Goal: Task Accomplishment & Management: Use online tool/utility

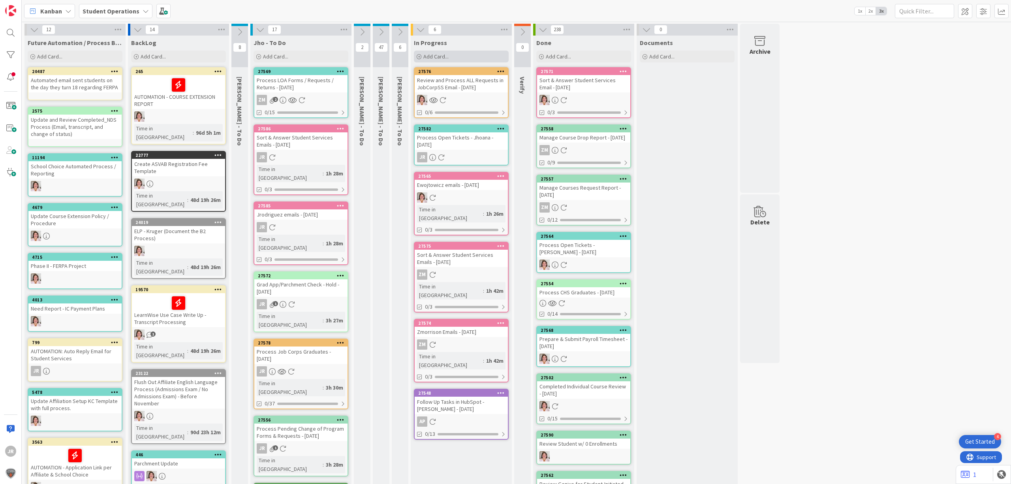
click at [449, 56] on div "Add Card..." at bounding box center [461, 57] width 95 height 12
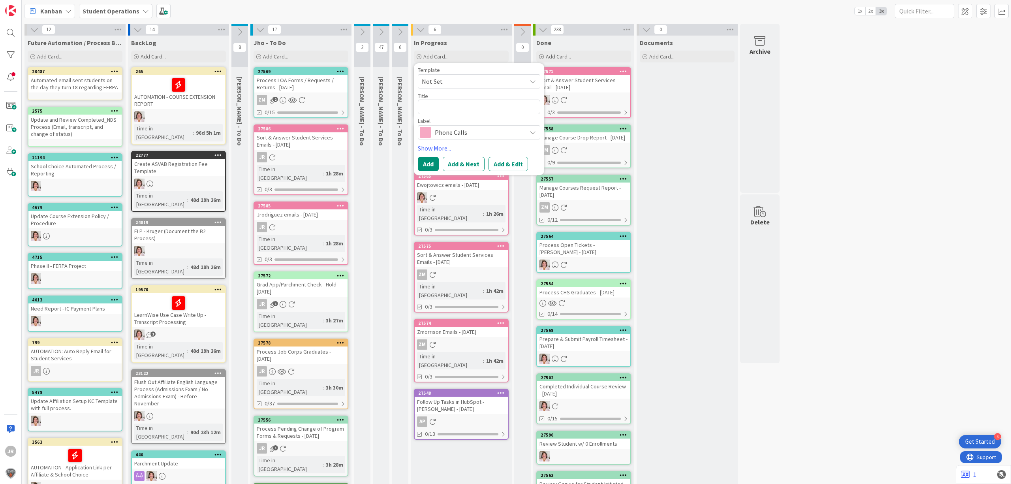
click at [456, 83] on span "Not Set" at bounding box center [471, 81] width 99 height 10
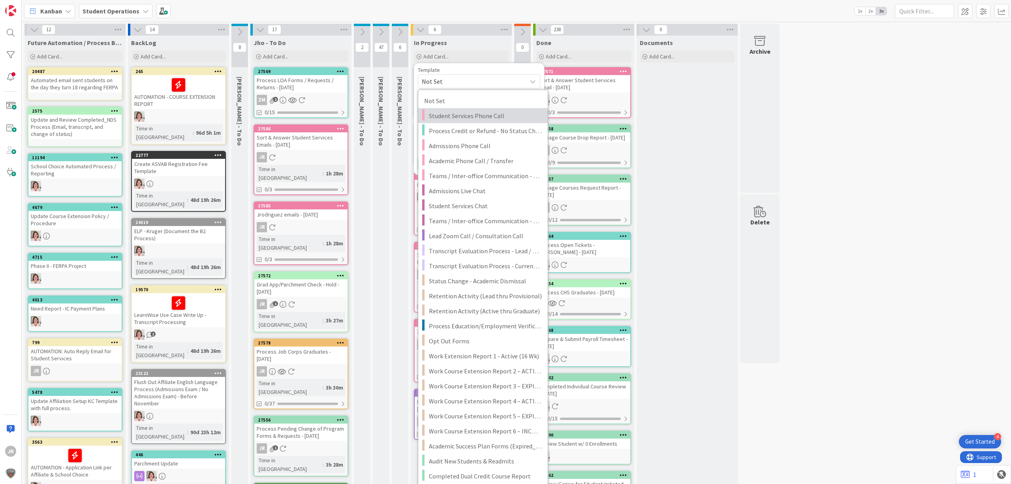
click at [461, 113] on span "Student Services Phone Call" at bounding box center [485, 116] width 113 height 10
type textarea "x"
type textarea "Student Services Phone Call"
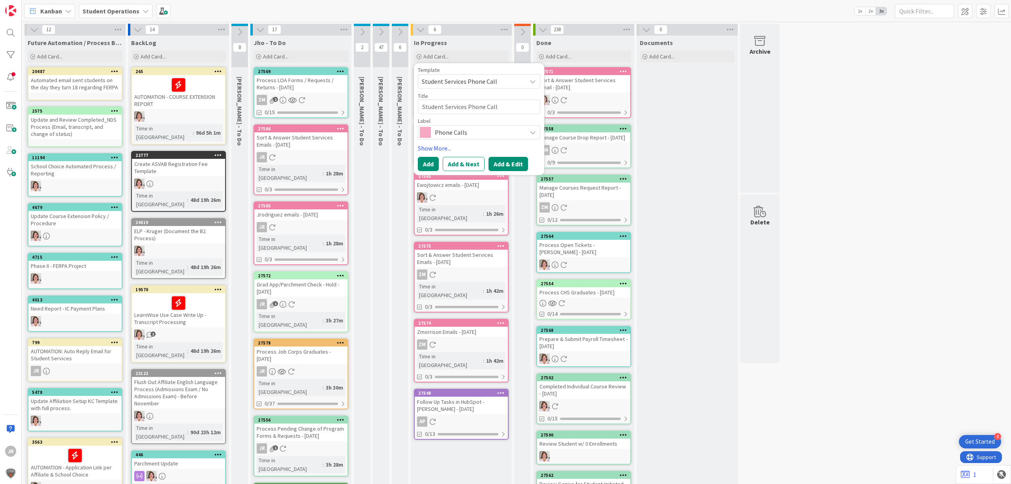
click at [501, 165] on button "Add & Edit" at bounding box center [509, 164] width 40 height 14
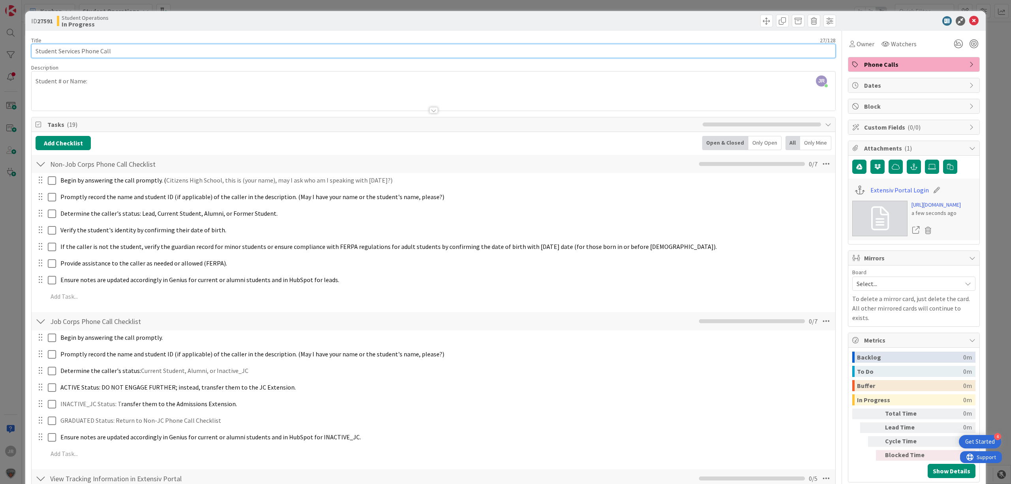
click at [480, 53] on input "Student Services Phone Call" at bounding box center [433, 51] width 805 height 14
type input "Student Services Phone Call - [PERSON_NAME]"
click at [861, 44] on span "Owner" at bounding box center [866, 43] width 18 height 9
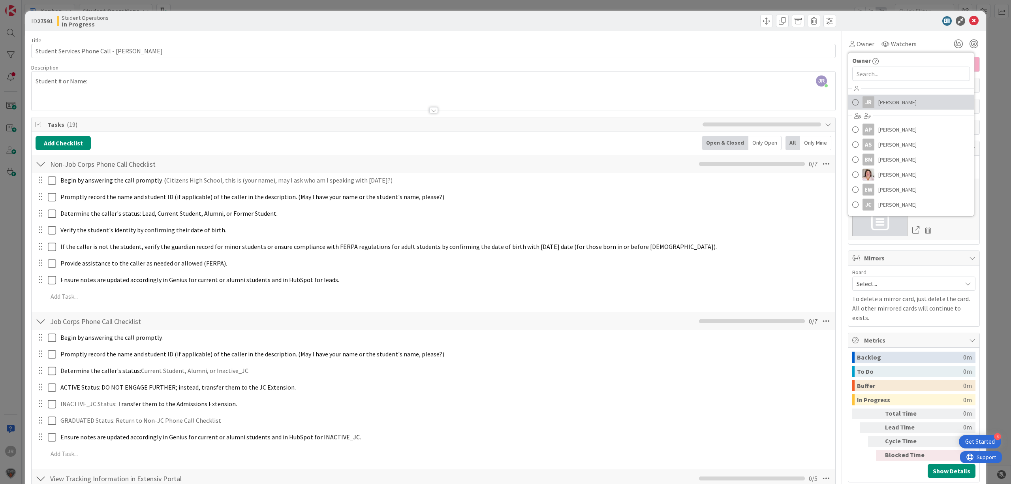
click at [879, 100] on span "[PERSON_NAME]" at bounding box center [898, 102] width 38 height 12
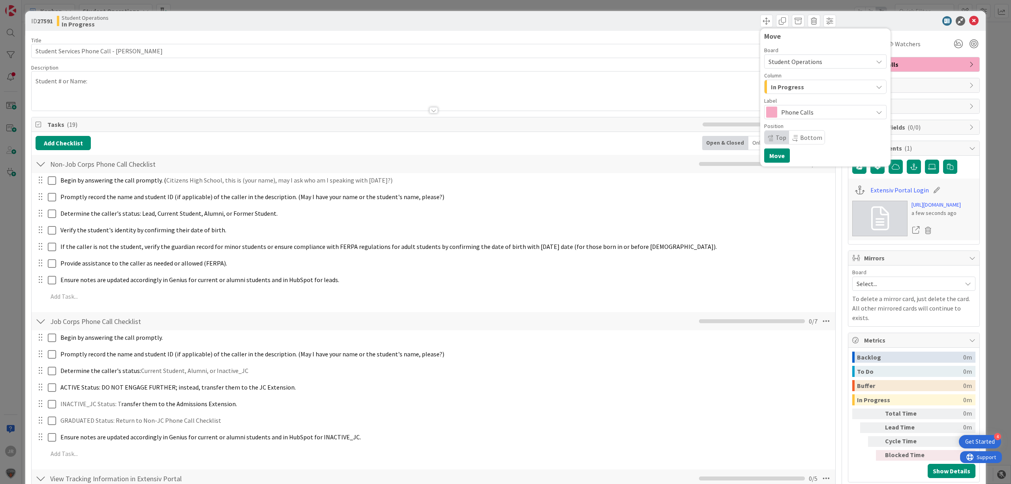
click at [784, 86] on span "In Progress" at bounding box center [787, 87] width 33 height 10
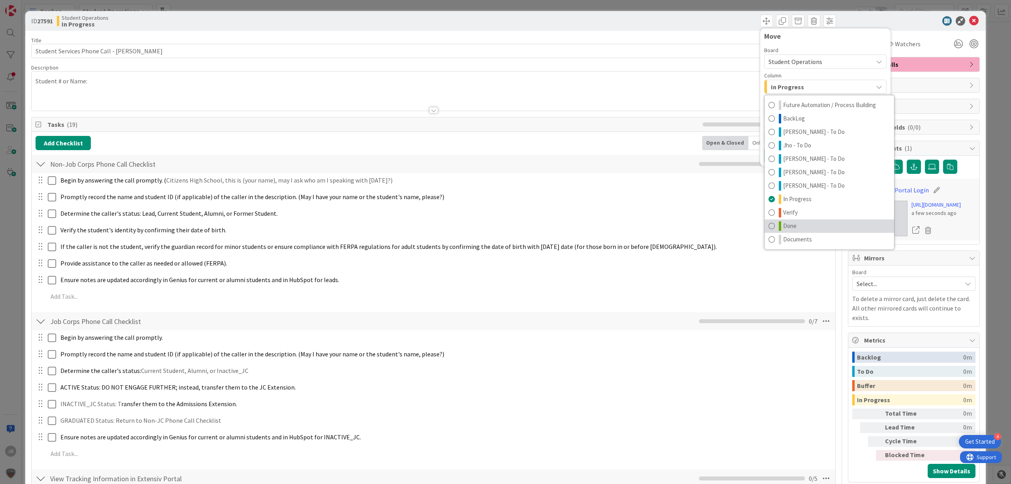
click at [803, 225] on link "Done" at bounding box center [830, 225] width 130 height 13
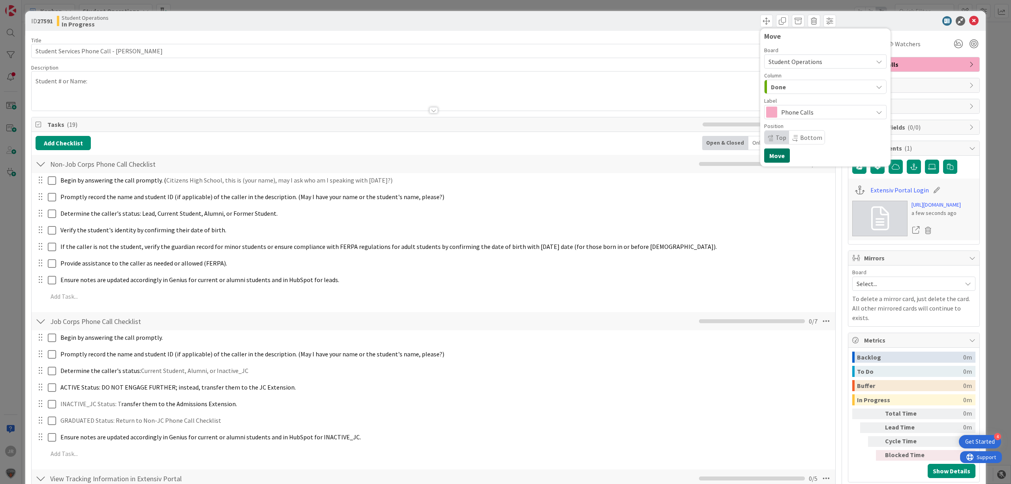
click at [774, 151] on button "Move" at bounding box center [777, 156] width 26 height 14
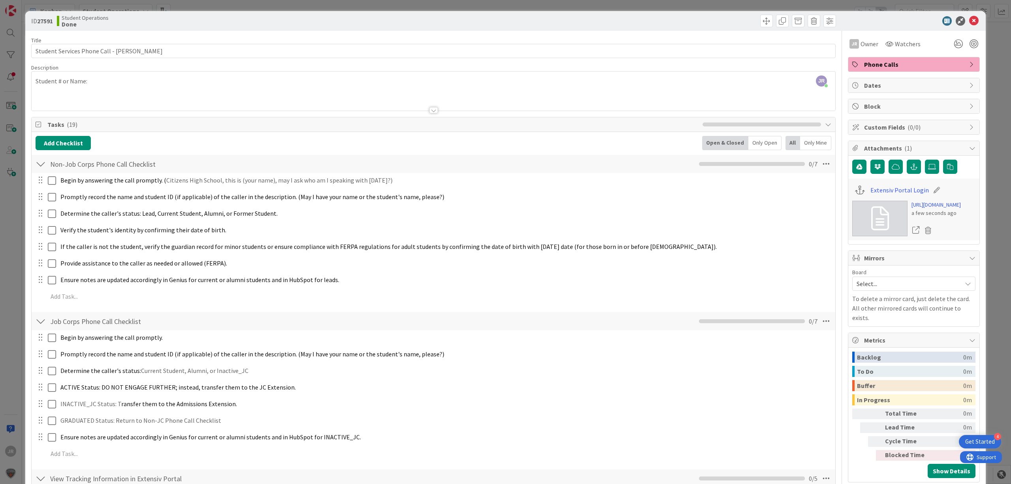
click at [672, 6] on div "ID 27591 Student Operations Done Move Move Title 43 / 128 Student Services Phon…" at bounding box center [505, 242] width 1011 height 484
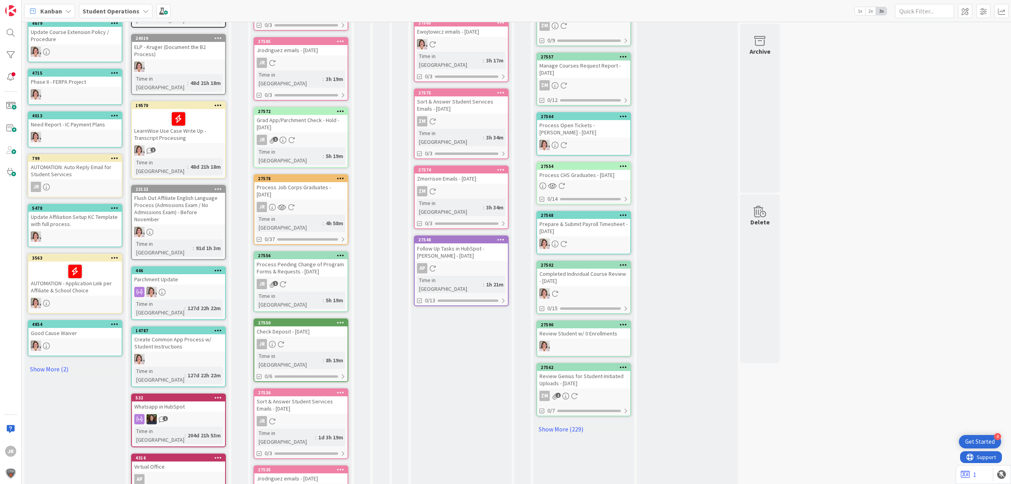
scroll to position [233, 0]
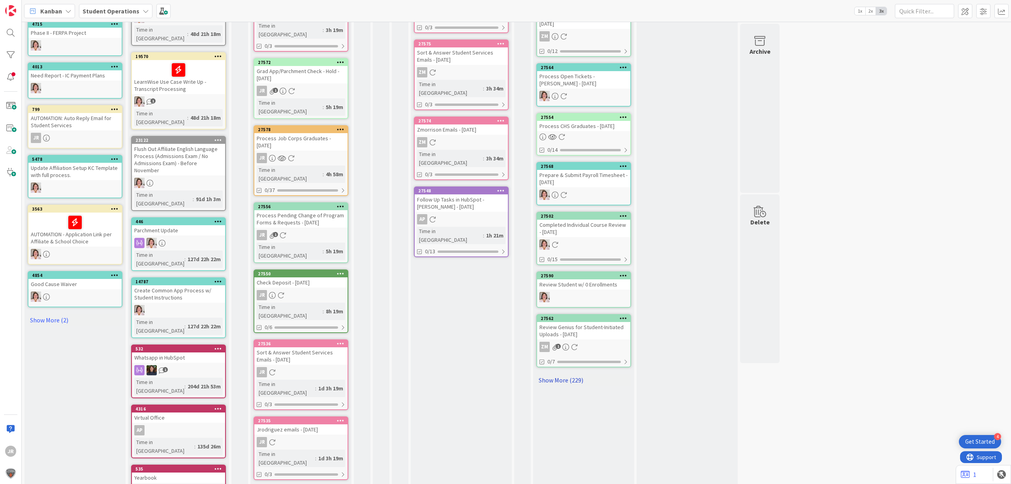
click at [574, 379] on link "Show More (229)" at bounding box center [583, 380] width 95 height 13
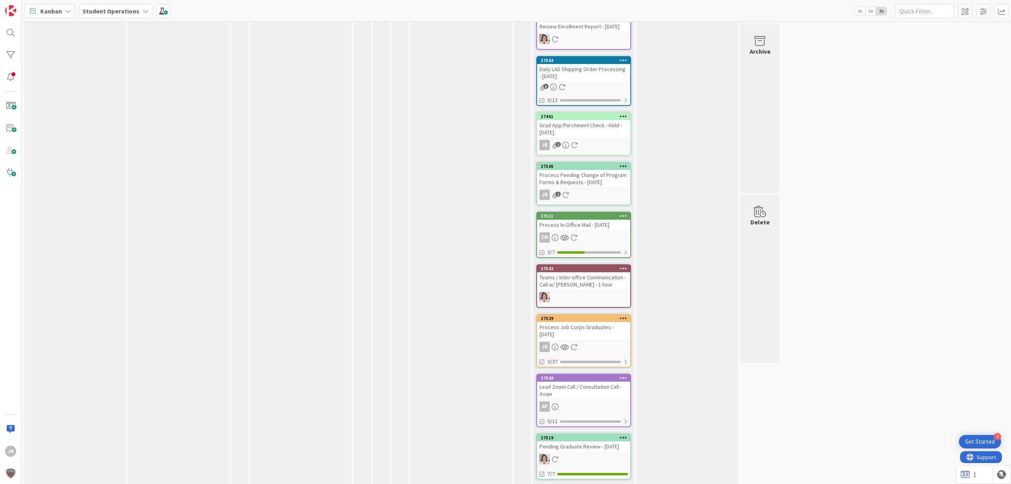
scroll to position [1655, 0]
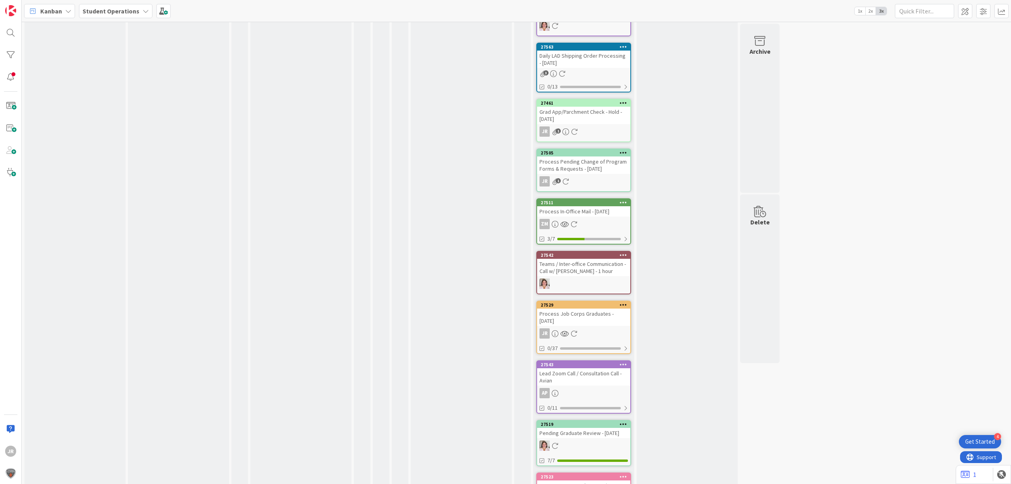
click at [594, 323] on div "Process Job Corps Graduates - [DATE]" at bounding box center [583, 317] width 93 height 17
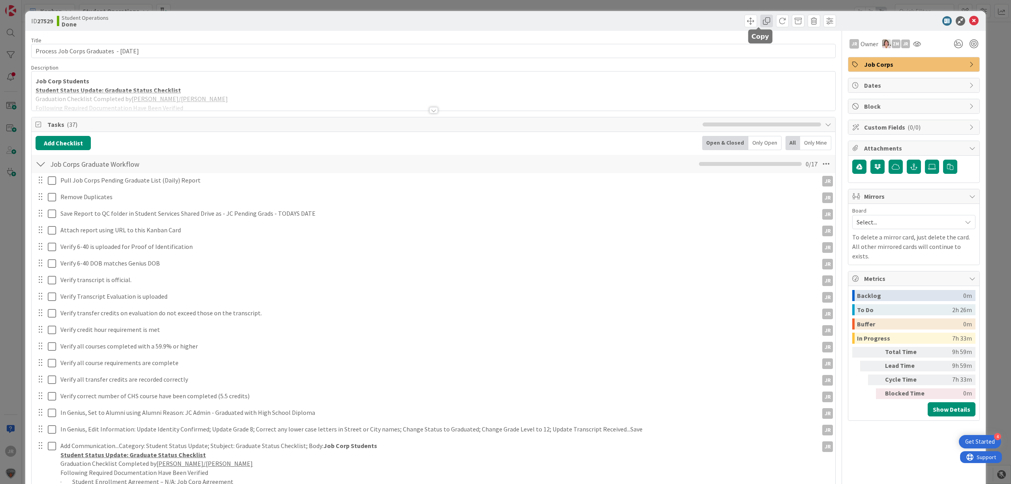
click at [760, 21] on span at bounding box center [766, 21] width 13 height 13
type textarea "x"
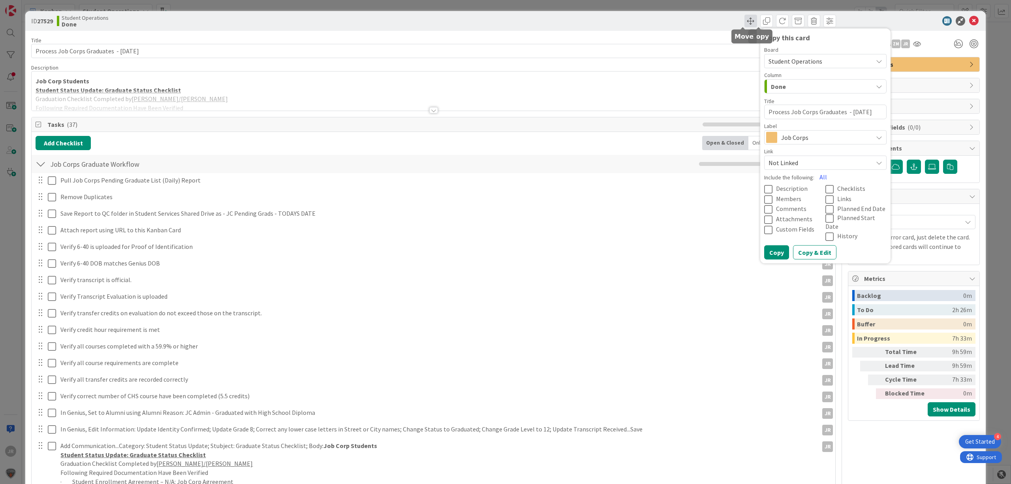
click at [748, 20] on span at bounding box center [751, 21] width 13 height 13
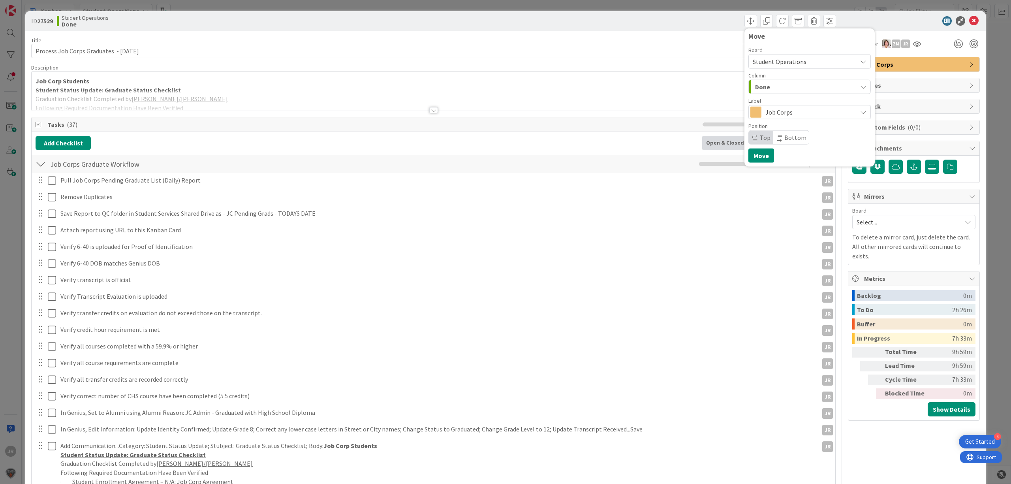
click at [764, 83] on div "Done" at bounding box center [805, 87] width 104 height 13
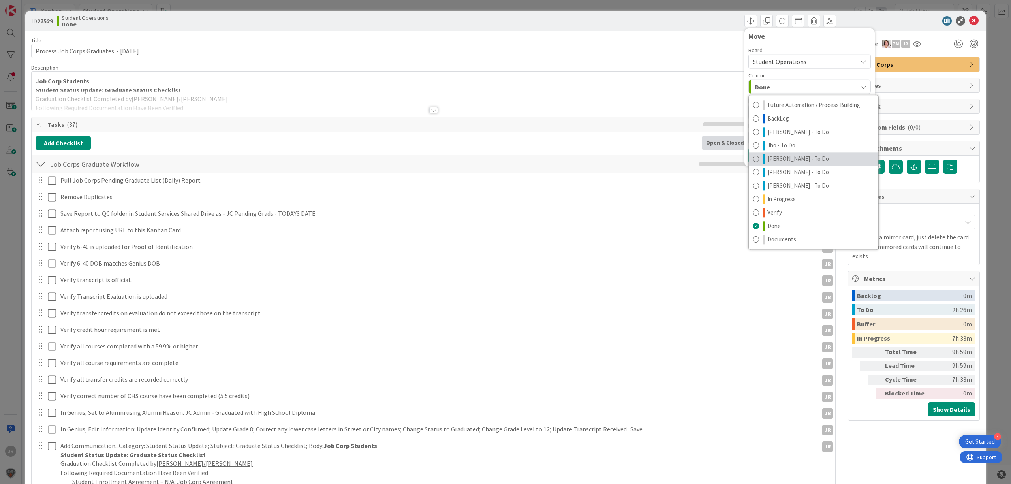
click at [781, 163] on span "[PERSON_NAME] - To Do" at bounding box center [799, 158] width 62 height 9
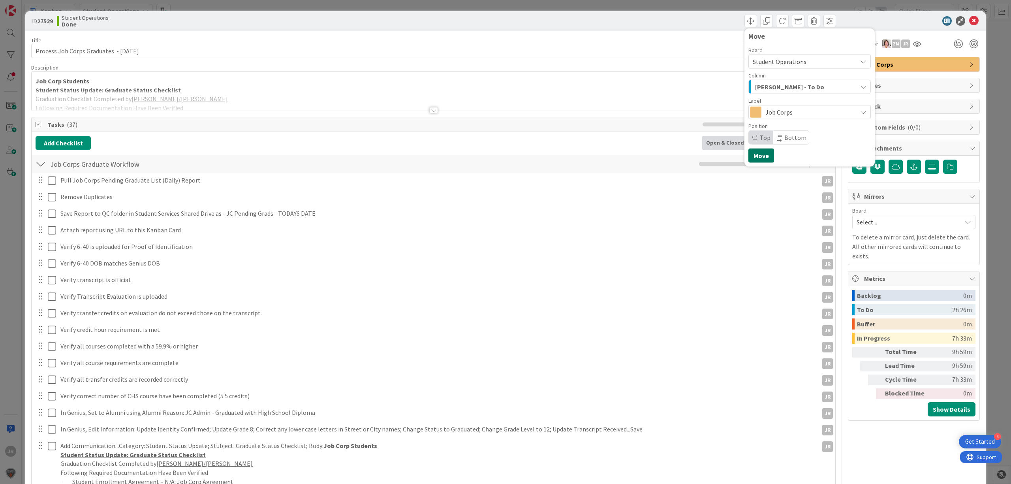
drag, startPoint x: 765, startPoint y: 152, endPoint x: 5, endPoint y: 179, distance: 760.1
click at [765, 152] on button "Move" at bounding box center [762, 156] width 26 height 14
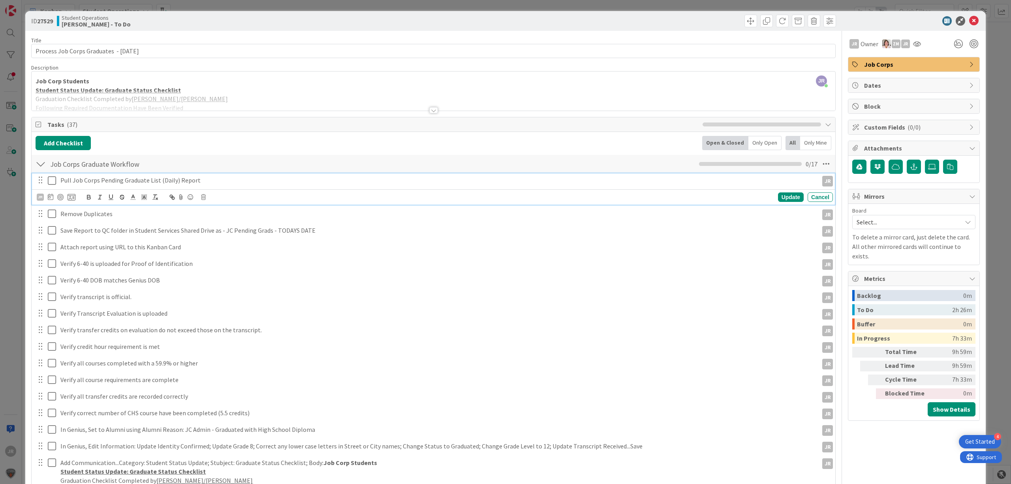
click at [54, 183] on icon at bounding box center [54, 180] width 12 height 9
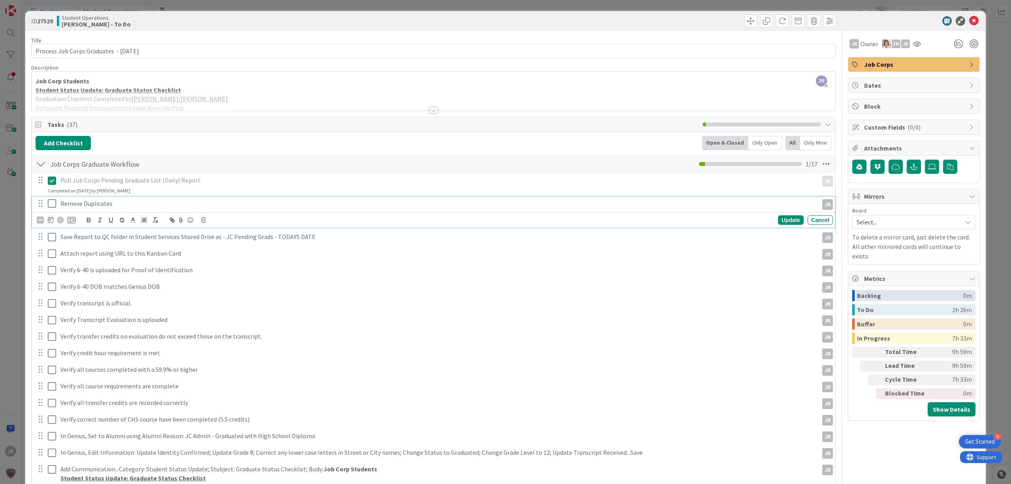
click at [55, 205] on icon at bounding box center [54, 203] width 12 height 9
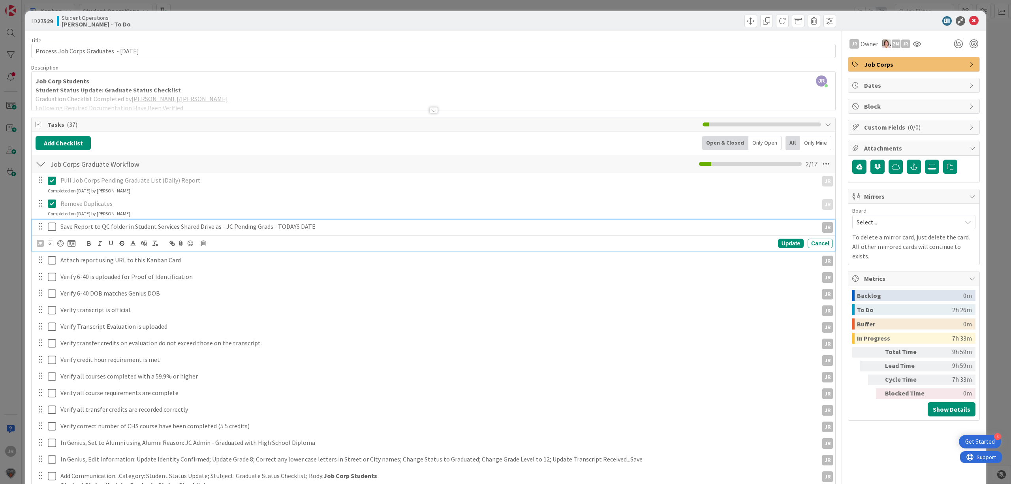
click at [53, 224] on icon at bounding box center [54, 226] width 12 height 9
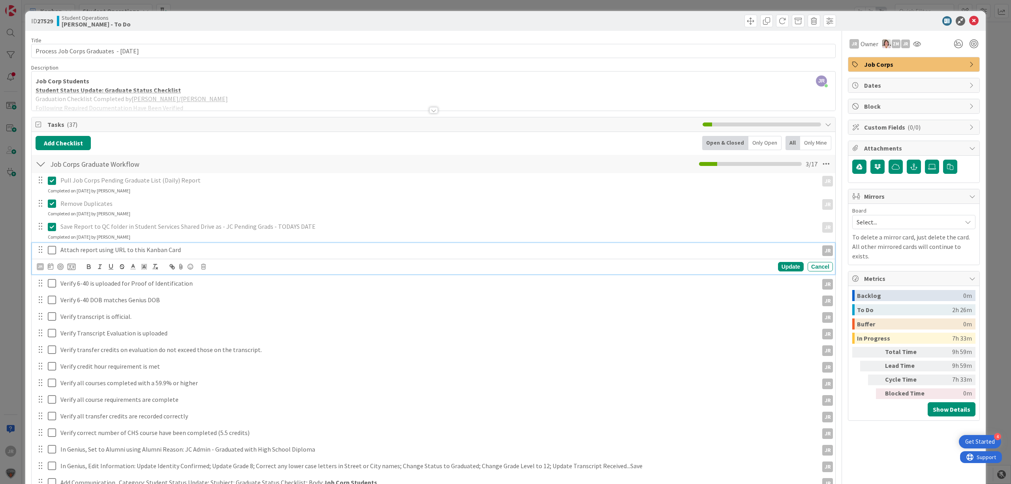
click at [54, 249] on icon at bounding box center [54, 249] width 12 height 9
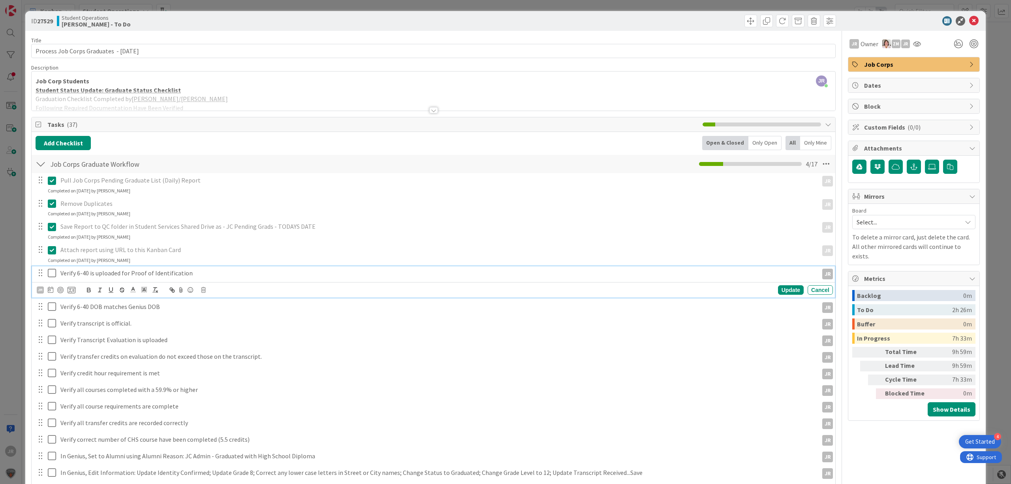
click at [53, 275] on icon at bounding box center [54, 272] width 12 height 9
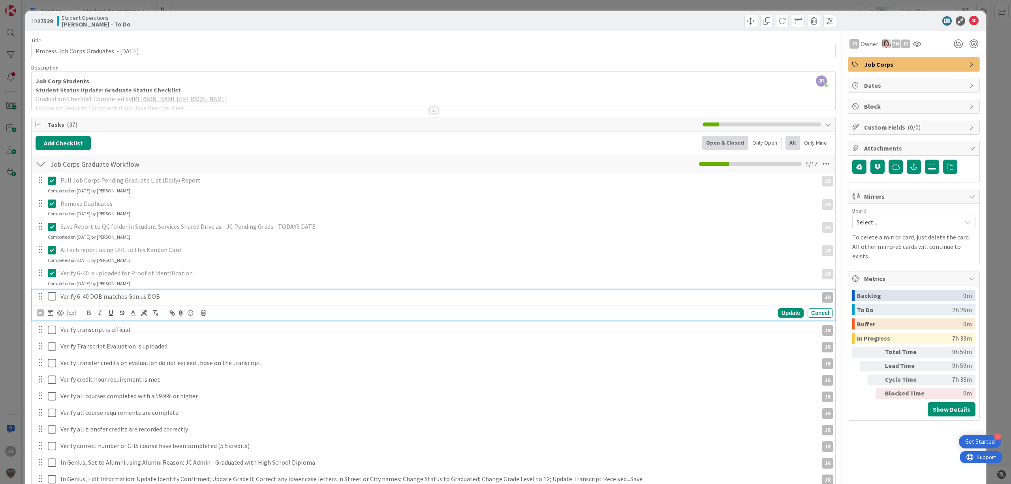
click at [53, 295] on icon at bounding box center [54, 296] width 12 height 9
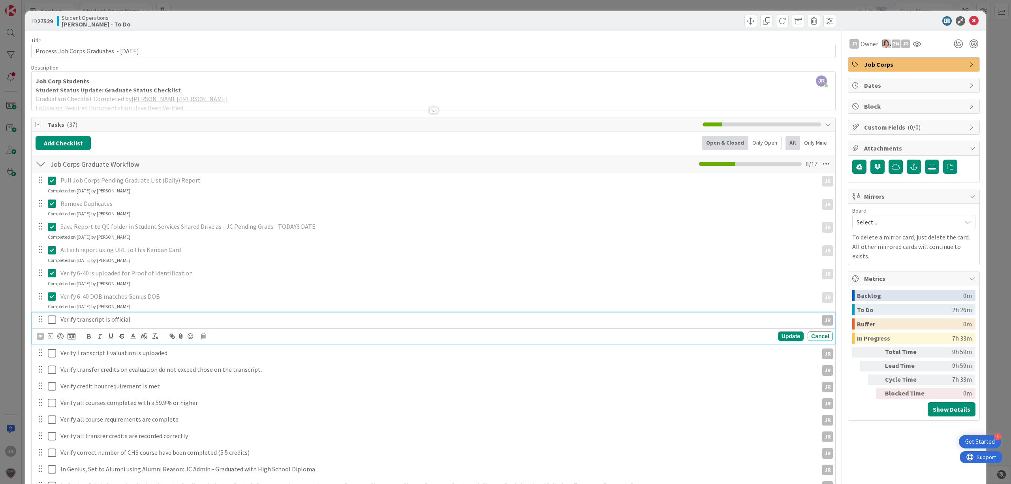
click at [56, 316] on icon at bounding box center [54, 319] width 12 height 9
drag, startPoint x: 56, startPoint y: 340, endPoint x: 54, endPoint y: 346, distance: 6.5
click at [55, 340] on icon at bounding box center [54, 342] width 12 height 9
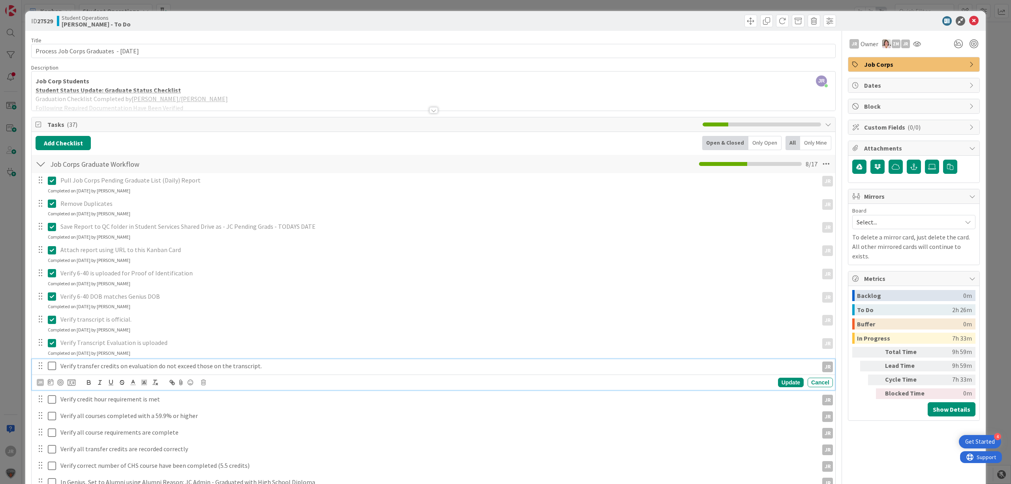
click at [53, 361] on button at bounding box center [52, 366] width 9 height 13
click at [54, 394] on icon at bounding box center [54, 388] width 12 height 9
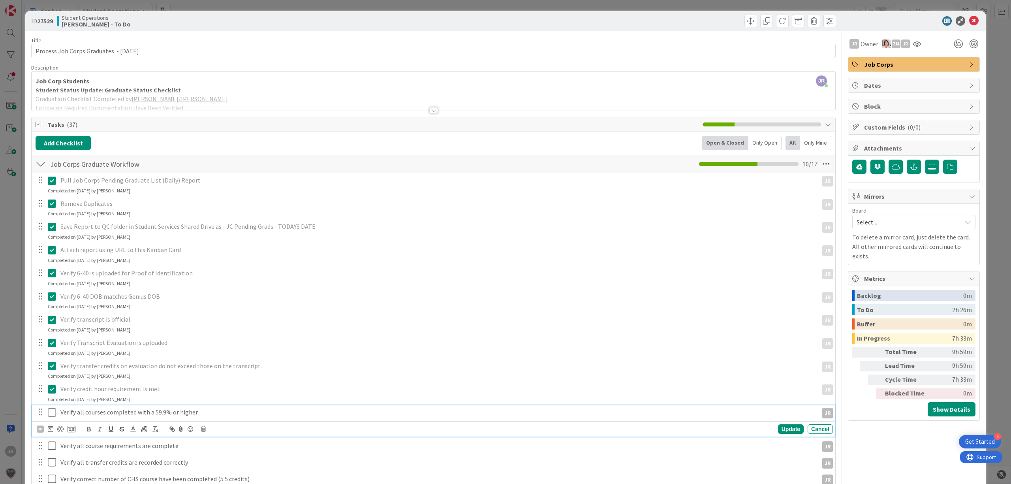
click at [54, 412] on icon at bounding box center [54, 412] width 12 height 9
click at [56, 437] on icon at bounding box center [54, 435] width 12 height 9
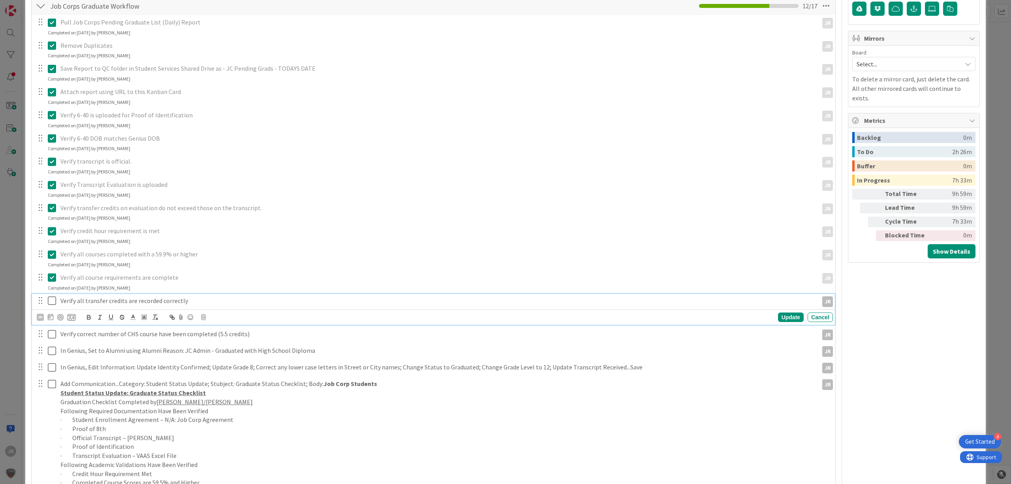
click at [51, 301] on icon at bounding box center [54, 300] width 12 height 9
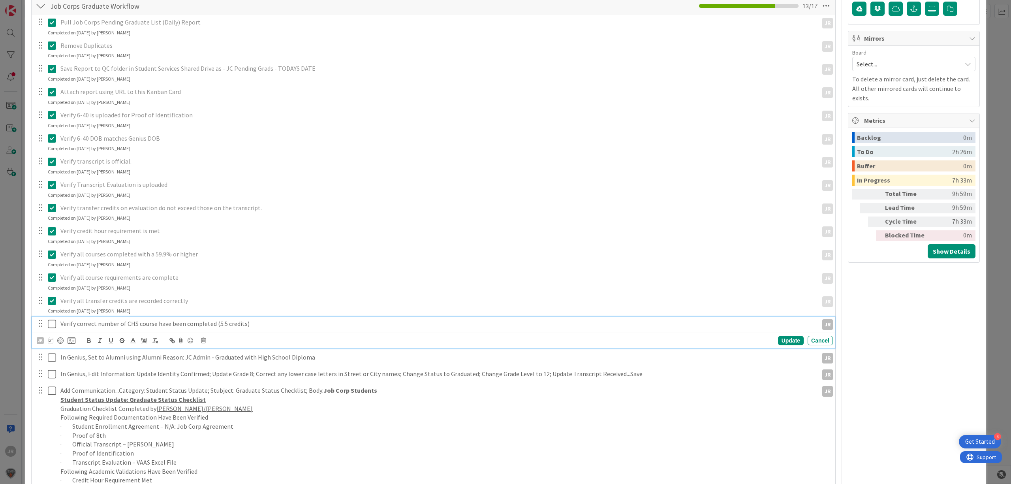
click at [51, 323] on icon at bounding box center [54, 323] width 12 height 9
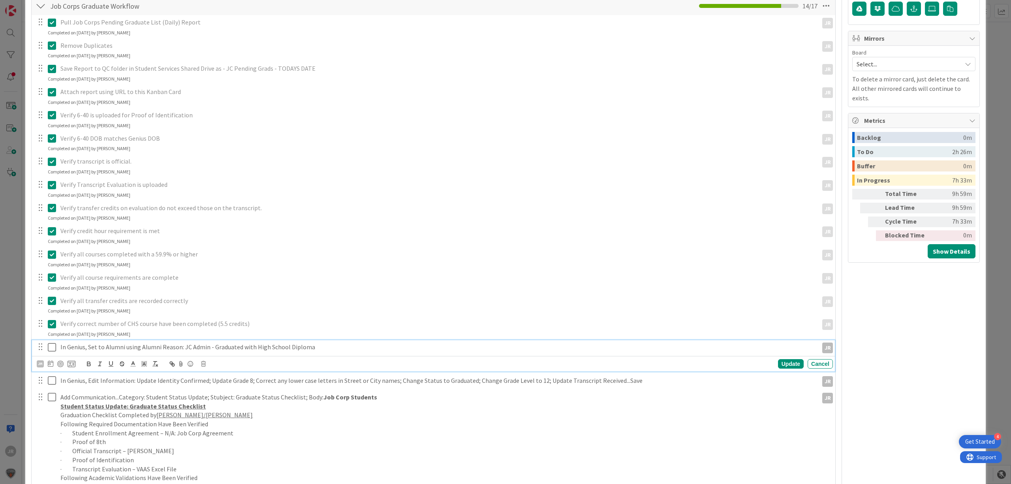
click at [51, 348] on icon at bounding box center [54, 346] width 12 height 9
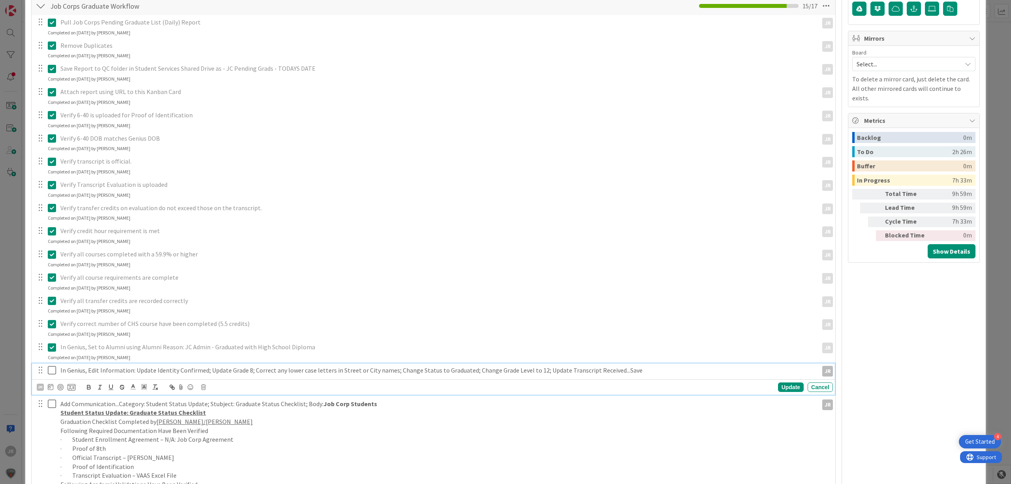
click at [53, 374] on icon at bounding box center [54, 369] width 12 height 9
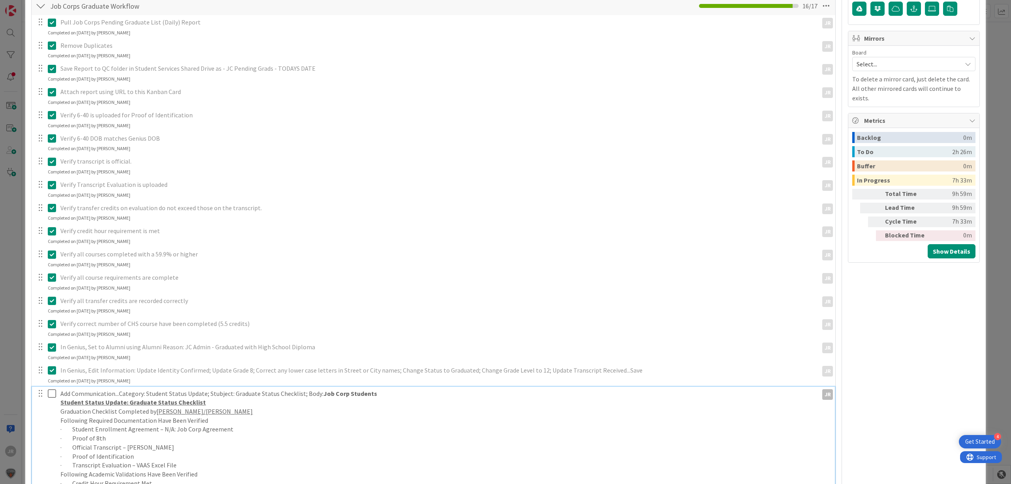
click at [53, 397] on icon at bounding box center [54, 393] width 12 height 9
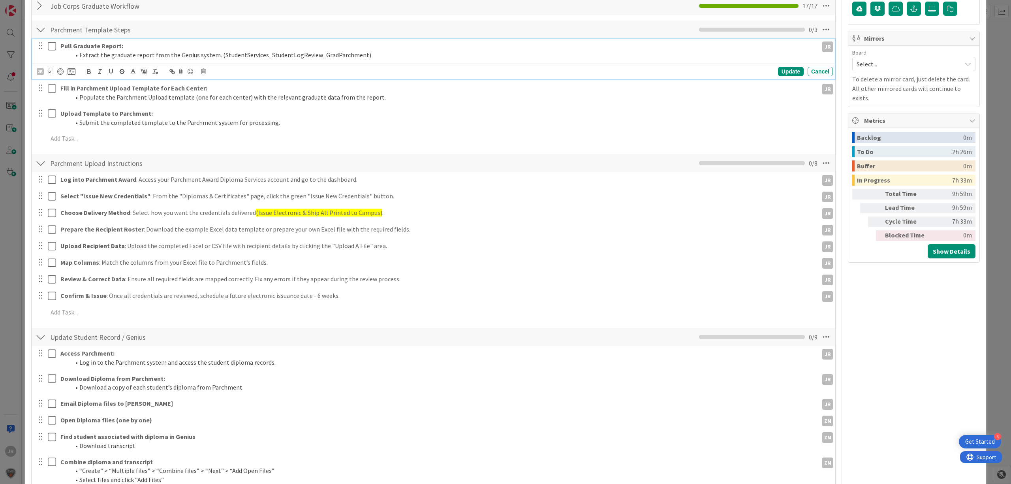
click at [53, 45] on icon at bounding box center [54, 45] width 12 height 9
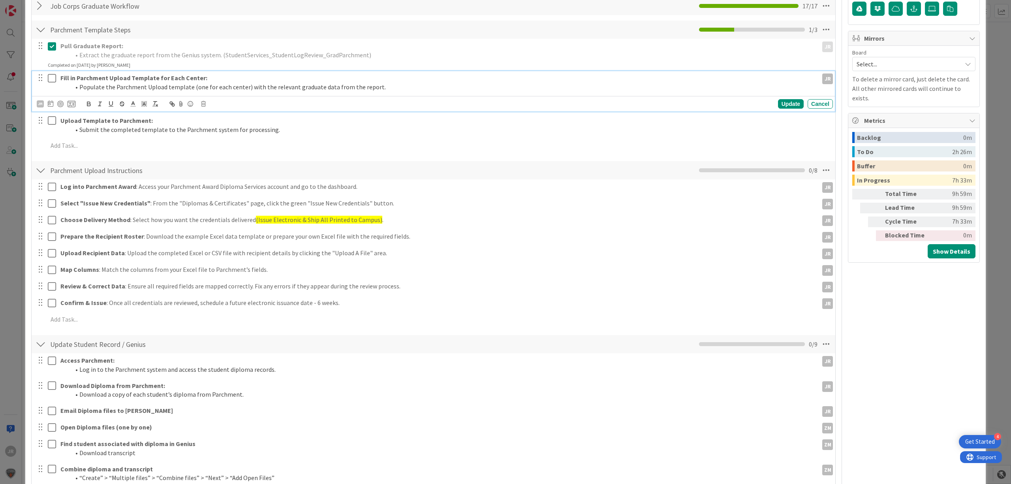
click at [53, 76] on icon at bounding box center [54, 77] width 12 height 9
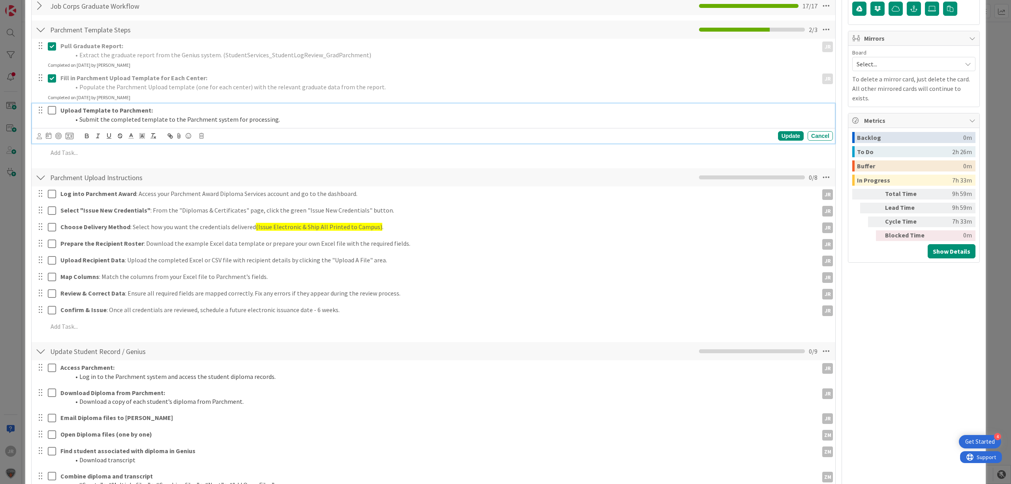
click at [51, 110] on icon at bounding box center [54, 109] width 12 height 9
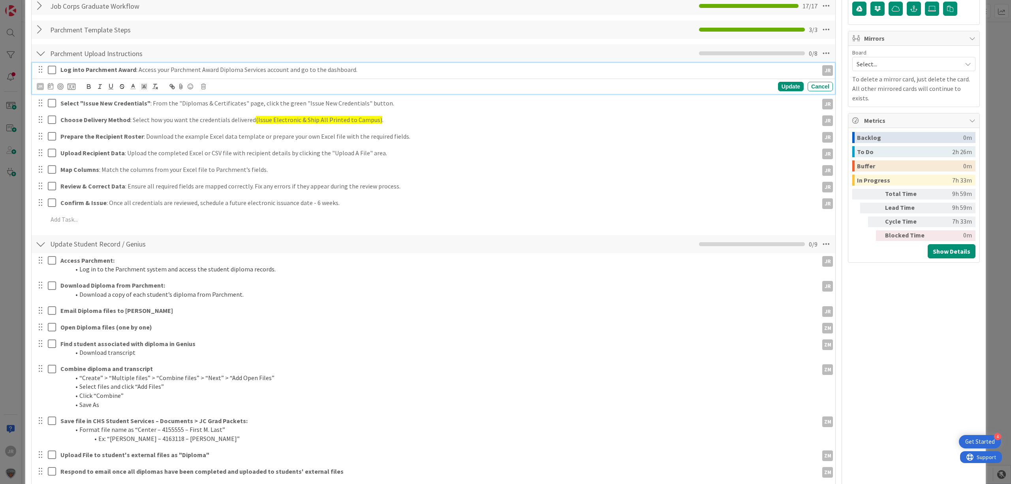
click at [53, 76] on button at bounding box center [52, 70] width 9 height 13
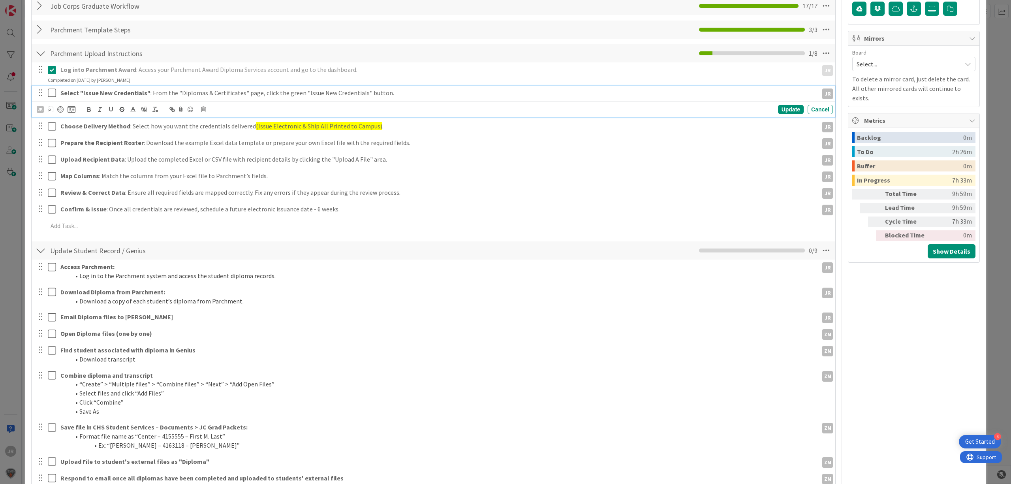
click at [50, 95] on icon at bounding box center [54, 92] width 12 height 9
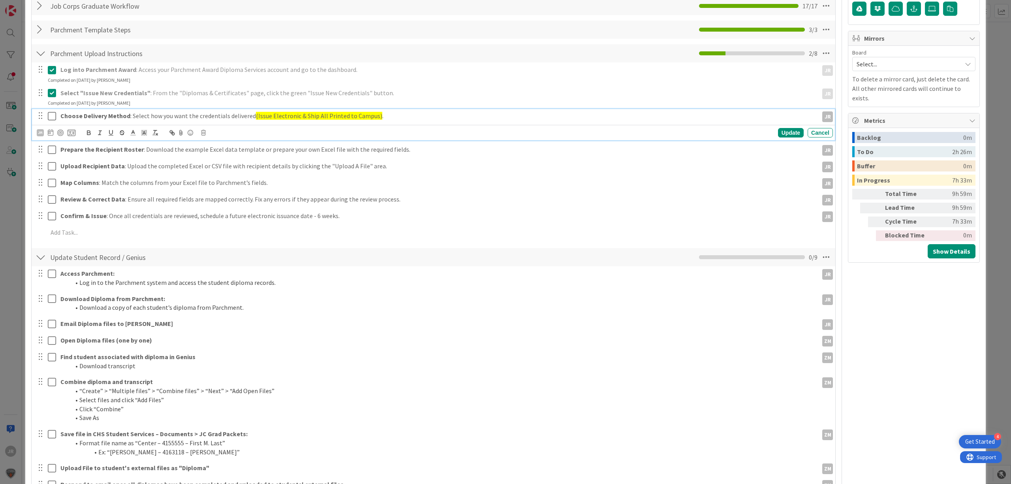
click at [52, 111] on button at bounding box center [52, 116] width 9 height 13
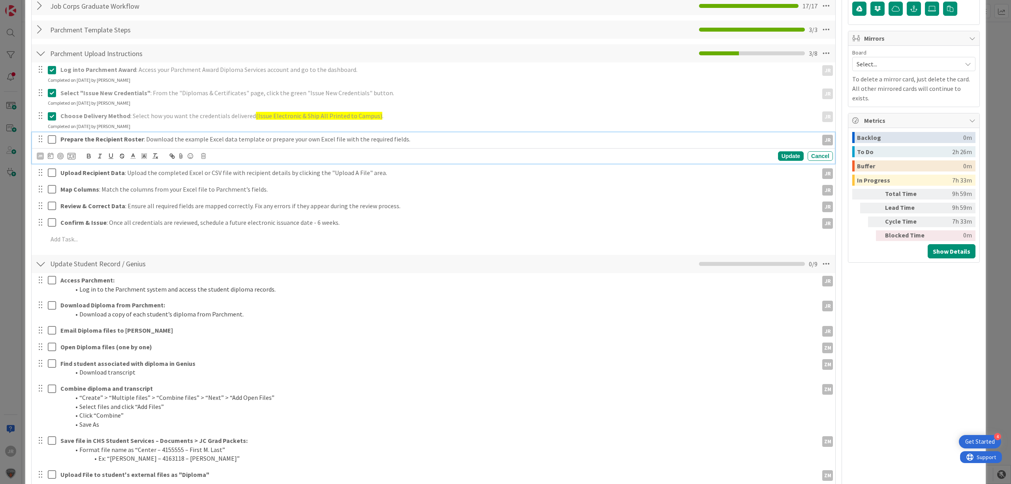
click at [52, 140] on icon at bounding box center [54, 139] width 12 height 9
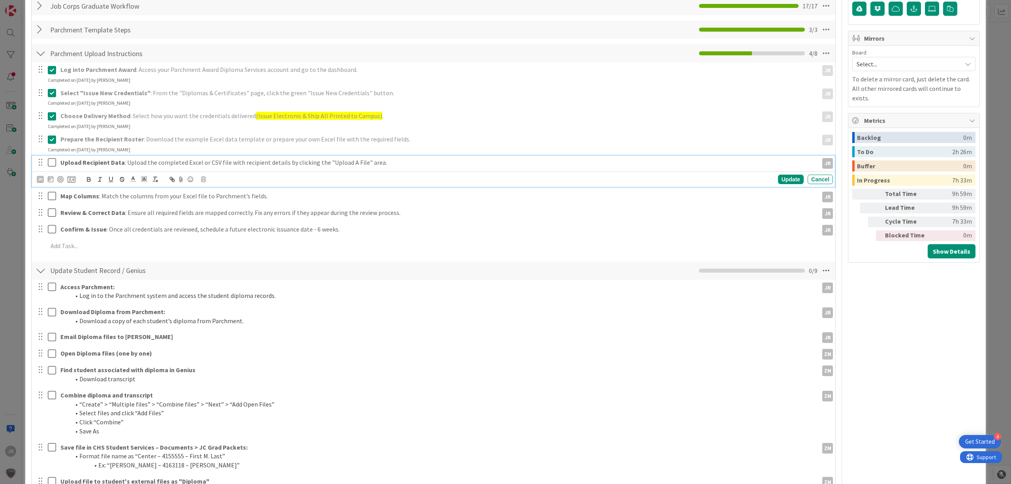
click at [52, 163] on icon at bounding box center [54, 162] width 12 height 9
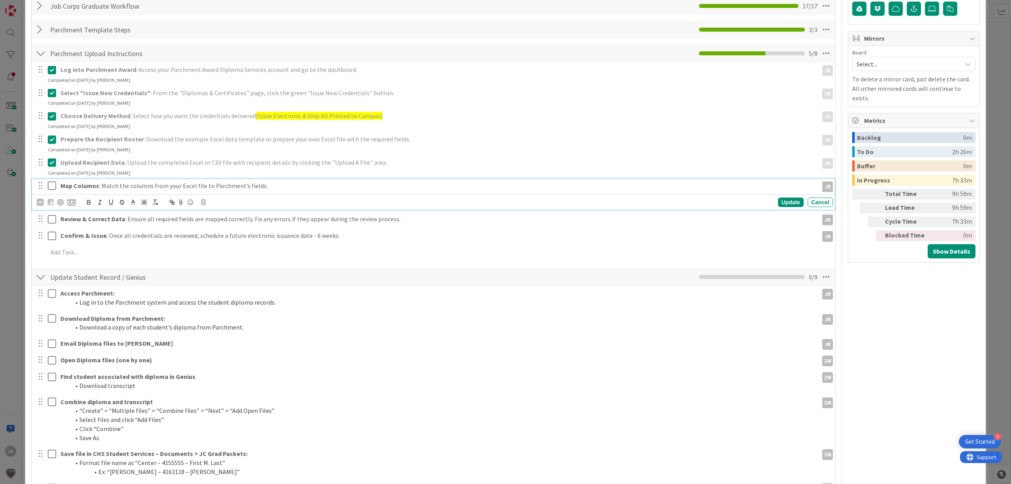
click at [53, 183] on icon at bounding box center [54, 185] width 12 height 9
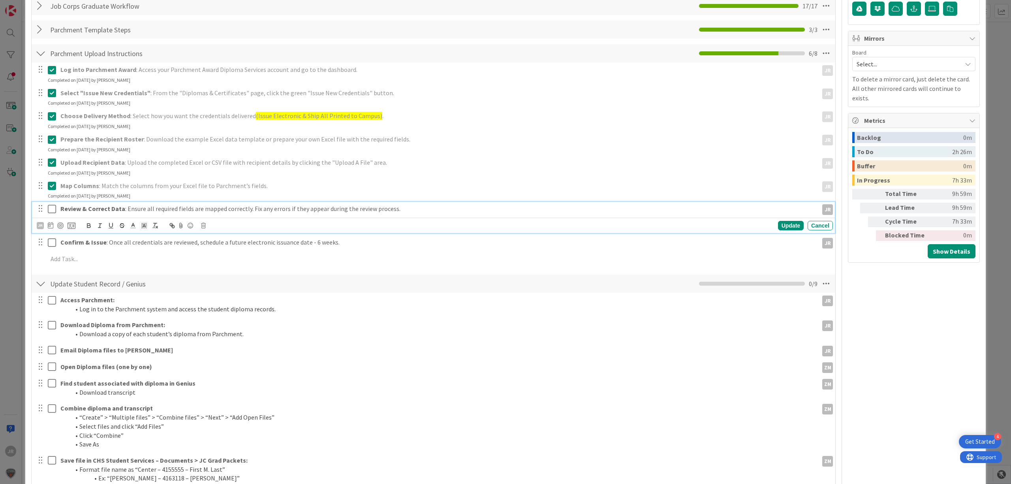
click at [53, 206] on icon at bounding box center [54, 208] width 12 height 9
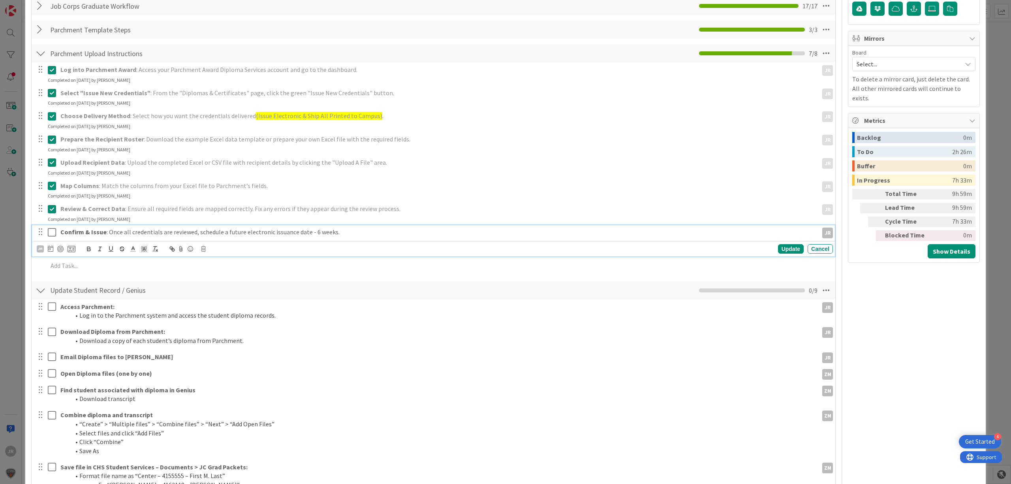
click at [52, 231] on icon at bounding box center [54, 232] width 12 height 9
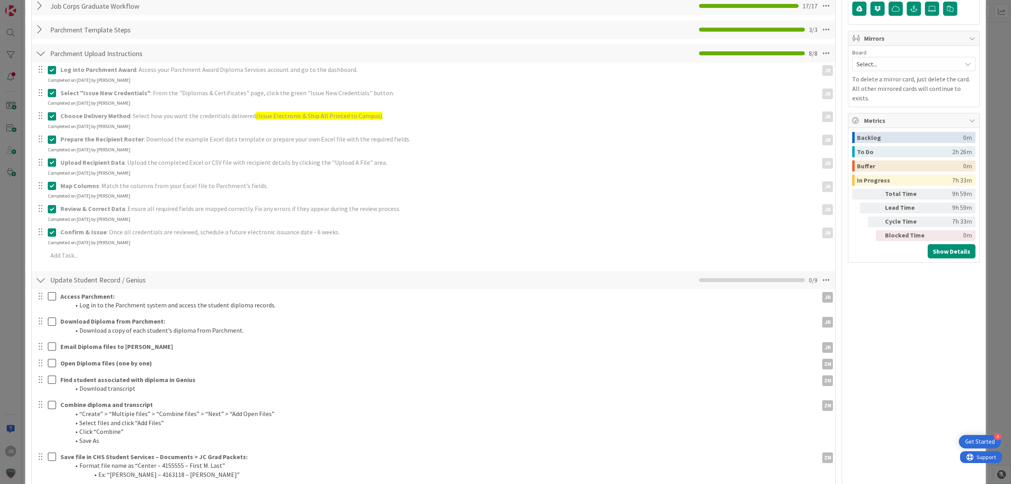
scroll to position [92, 0]
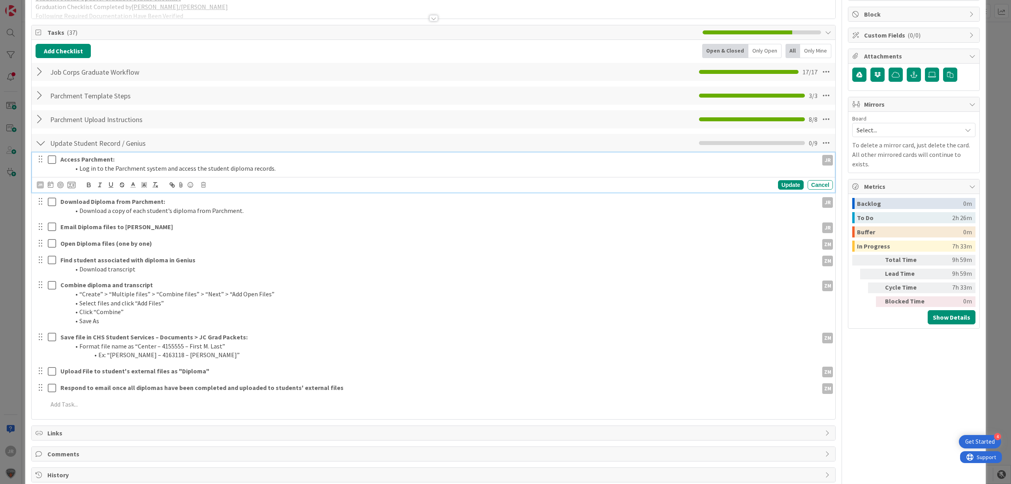
click at [53, 163] on div "Access Parchment: Log in to the Parchment system and access the student diploma…" at bounding box center [433, 172] width 803 height 40
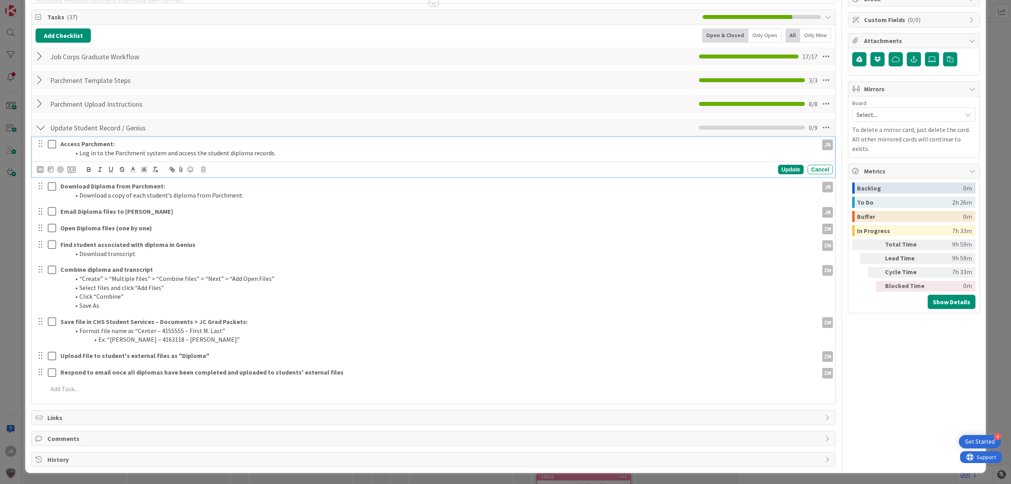
click at [51, 142] on icon at bounding box center [54, 143] width 12 height 9
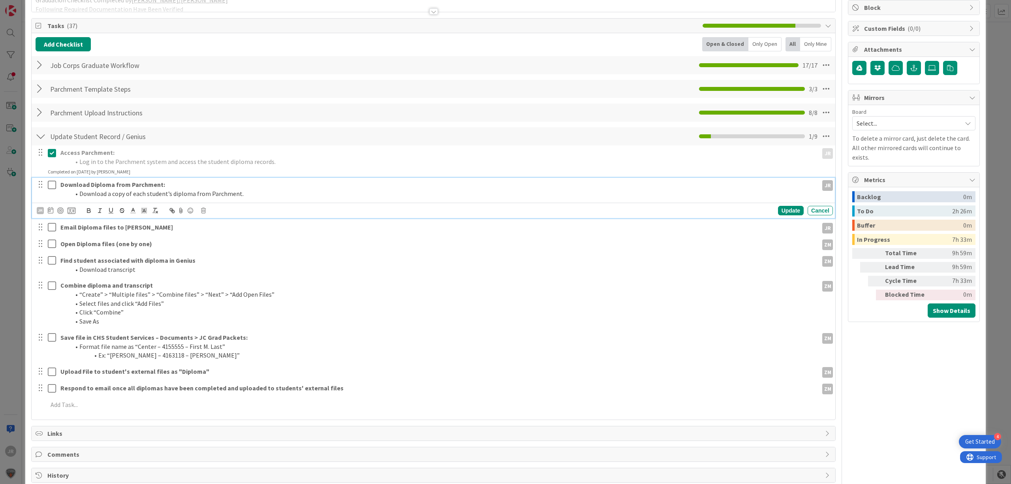
click at [51, 185] on div at bounding box center [46, 189] width 22 height 23
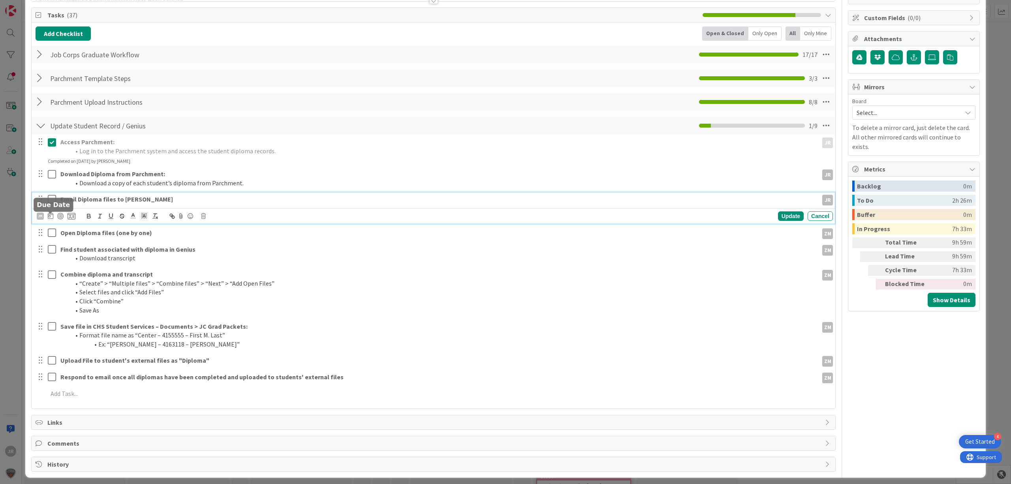
click at [53, 213] on body "4 Get Started JR Kanban Student Operations 1x 2x 3x 12 Future Automation / Proc…" at bounding box center [505, 242] width 1011 height 484
click at [54, 180] on button at bounding box center [52, 174] width 9 height 13
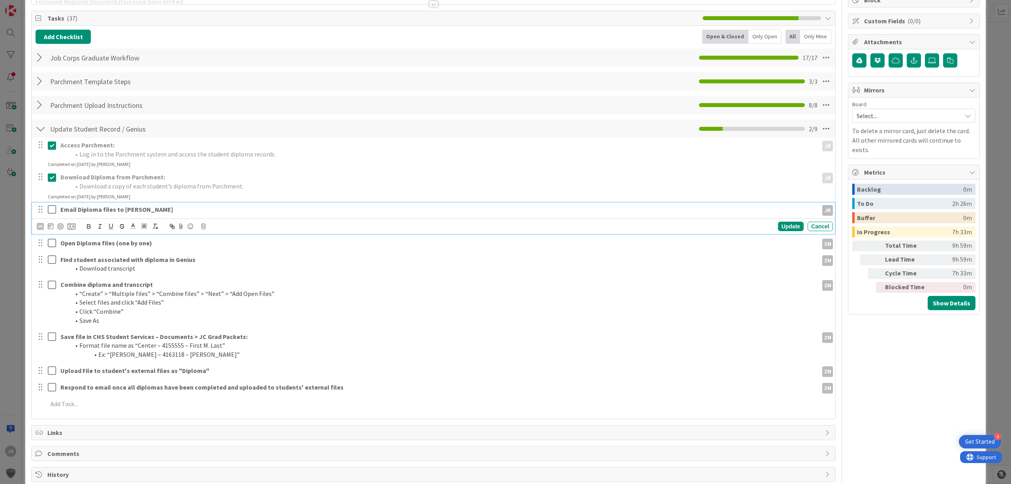
click at [53, 209] on icon at bounding box center [54, 209] width 12 height 9
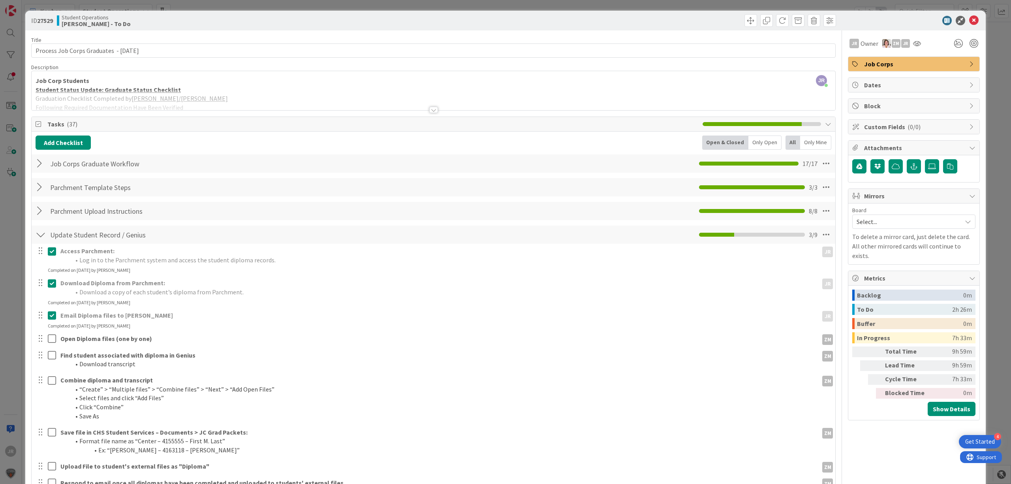
scroll to position [0, 0]
click at [702, 2] on div "ID 27529 Student Operations [PERSON_NAME] - To Do Move Move Title 41 / 128 Proc…" at bounding box center [505, 242] width 1011 height 484
